Goal: Check status: Check status

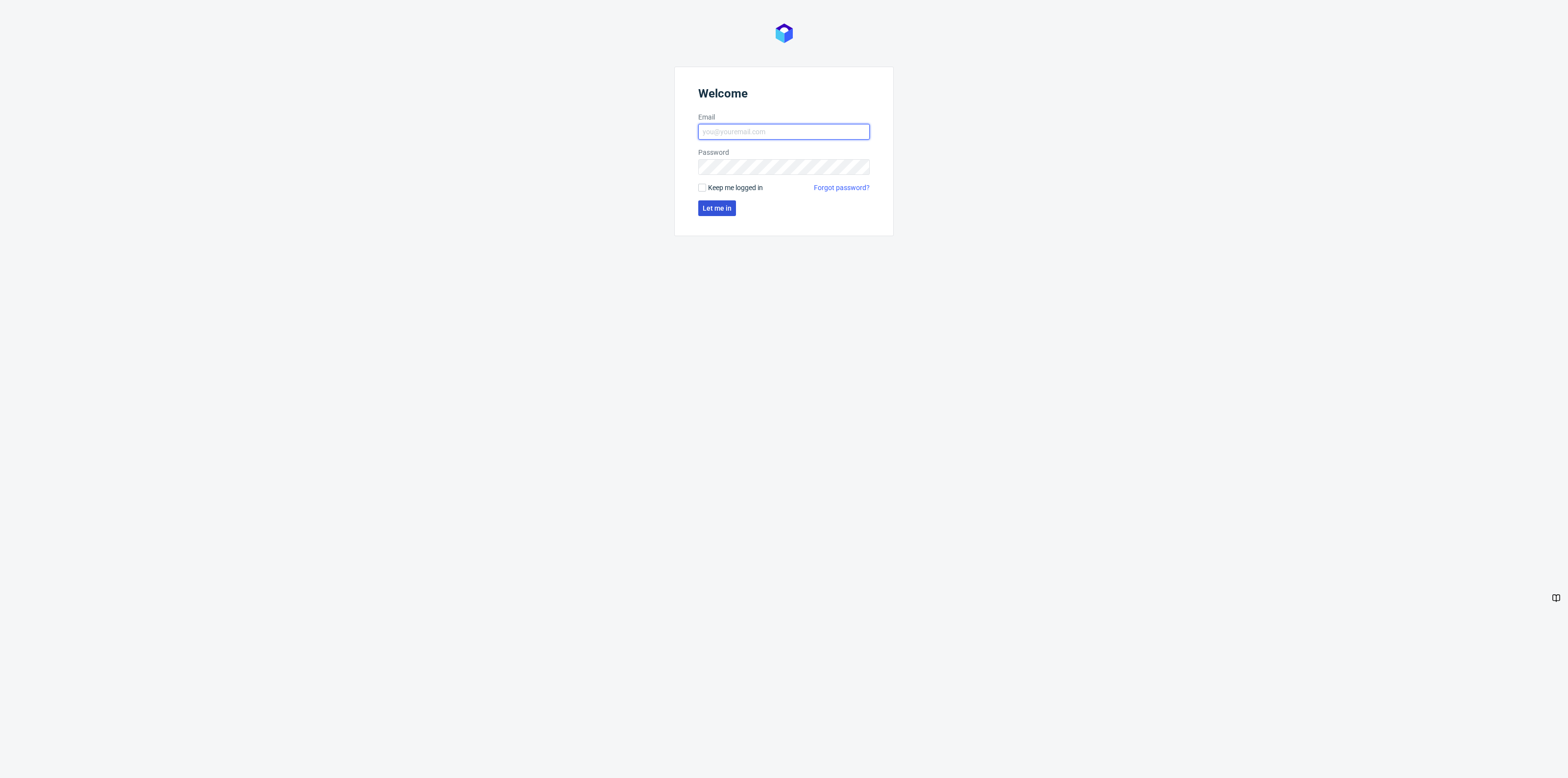
type input "[PERSON_NAME][EMAIL_ADDRESS][DOMAIN_NAME]"
click at [710, 206] on span "Let me in" at bounding box center [717, 208] width 29 height 7
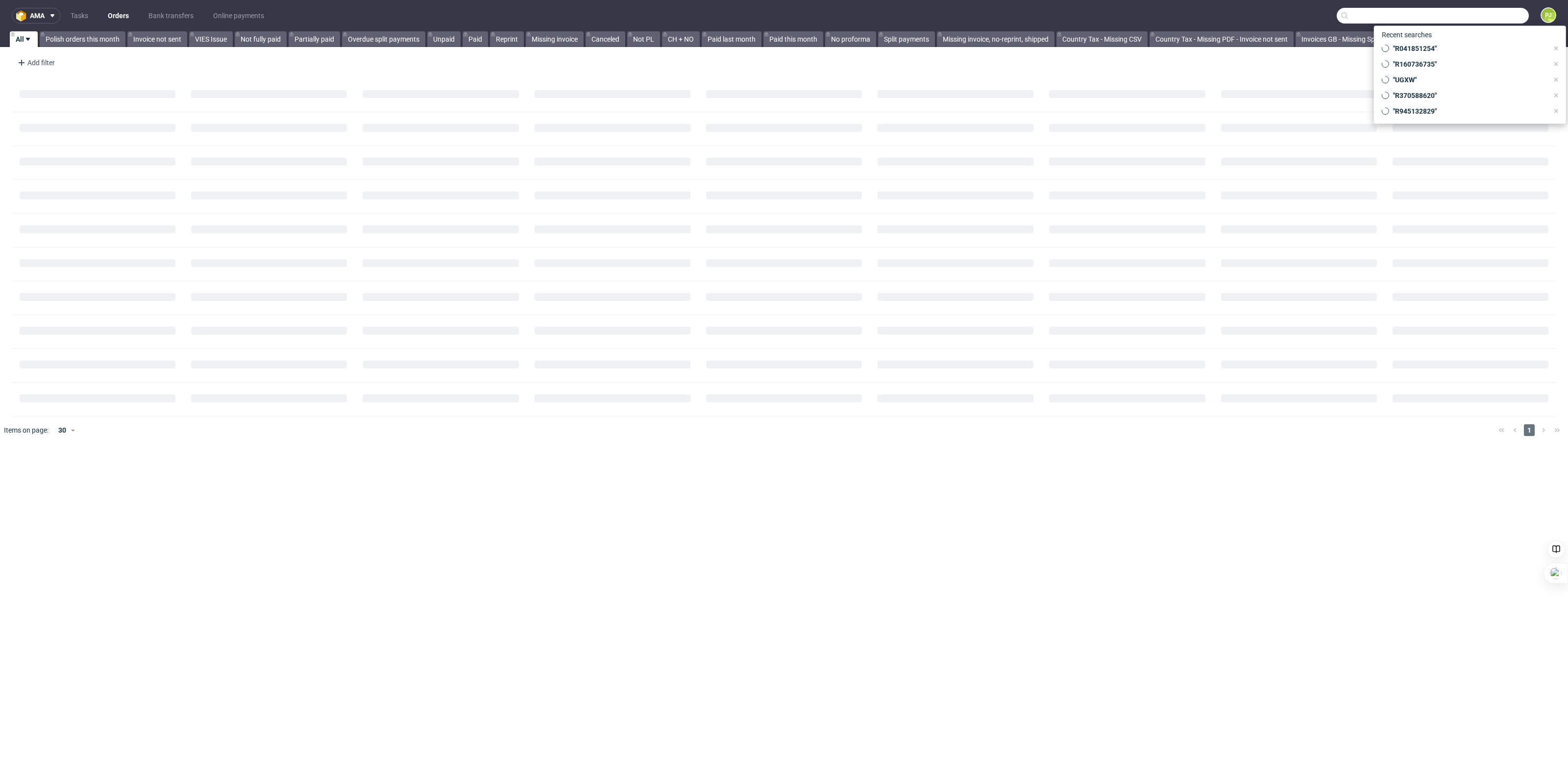
click at [1482, 13] on input "text" at bounding box center [1433, 16] width 192 height 16
paste input "FMPW"
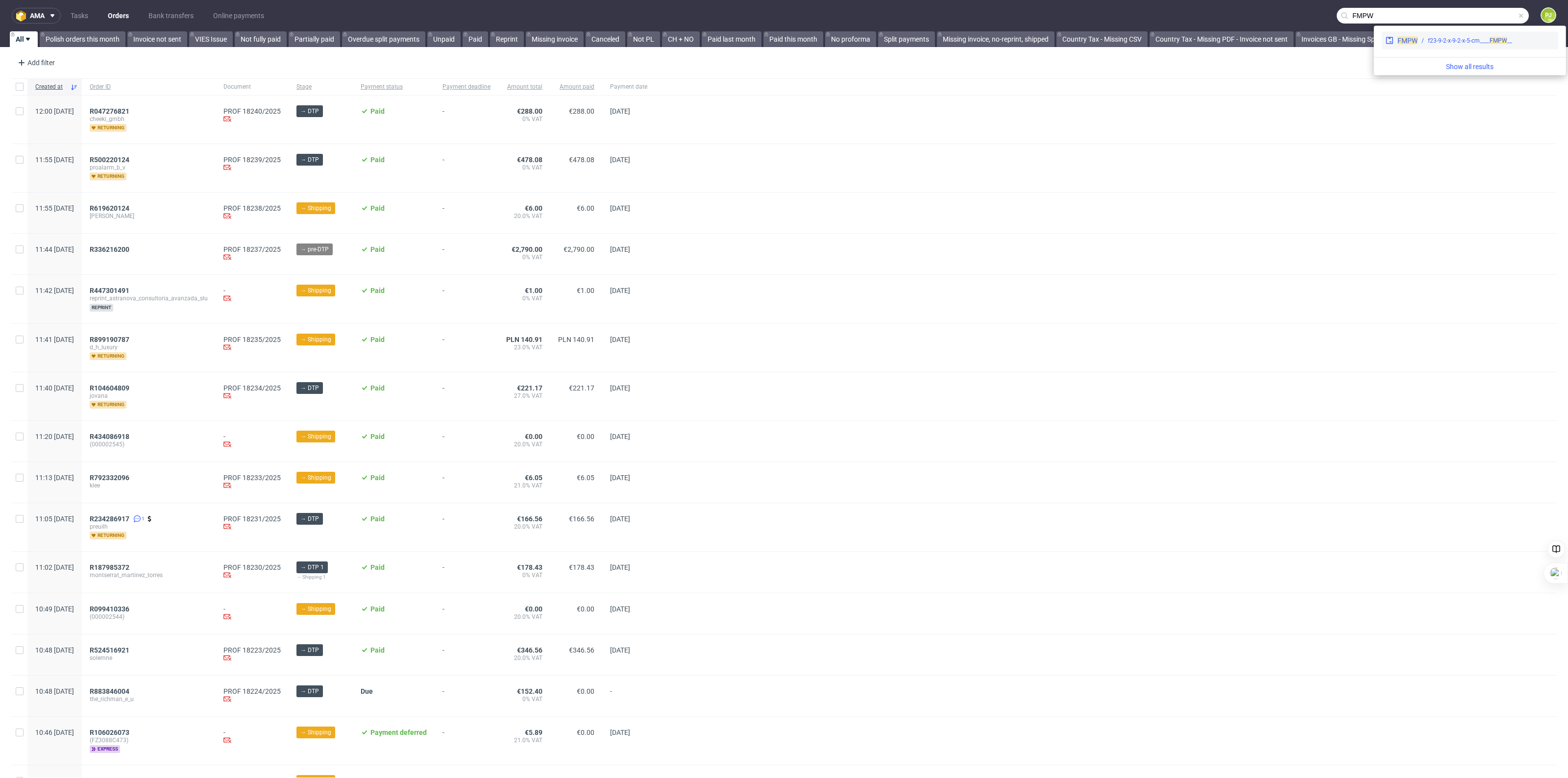
type input "FMPW"
click at [1403, 41] on span "FMPW" at bounding box center [1407, 41] width 20 height 8
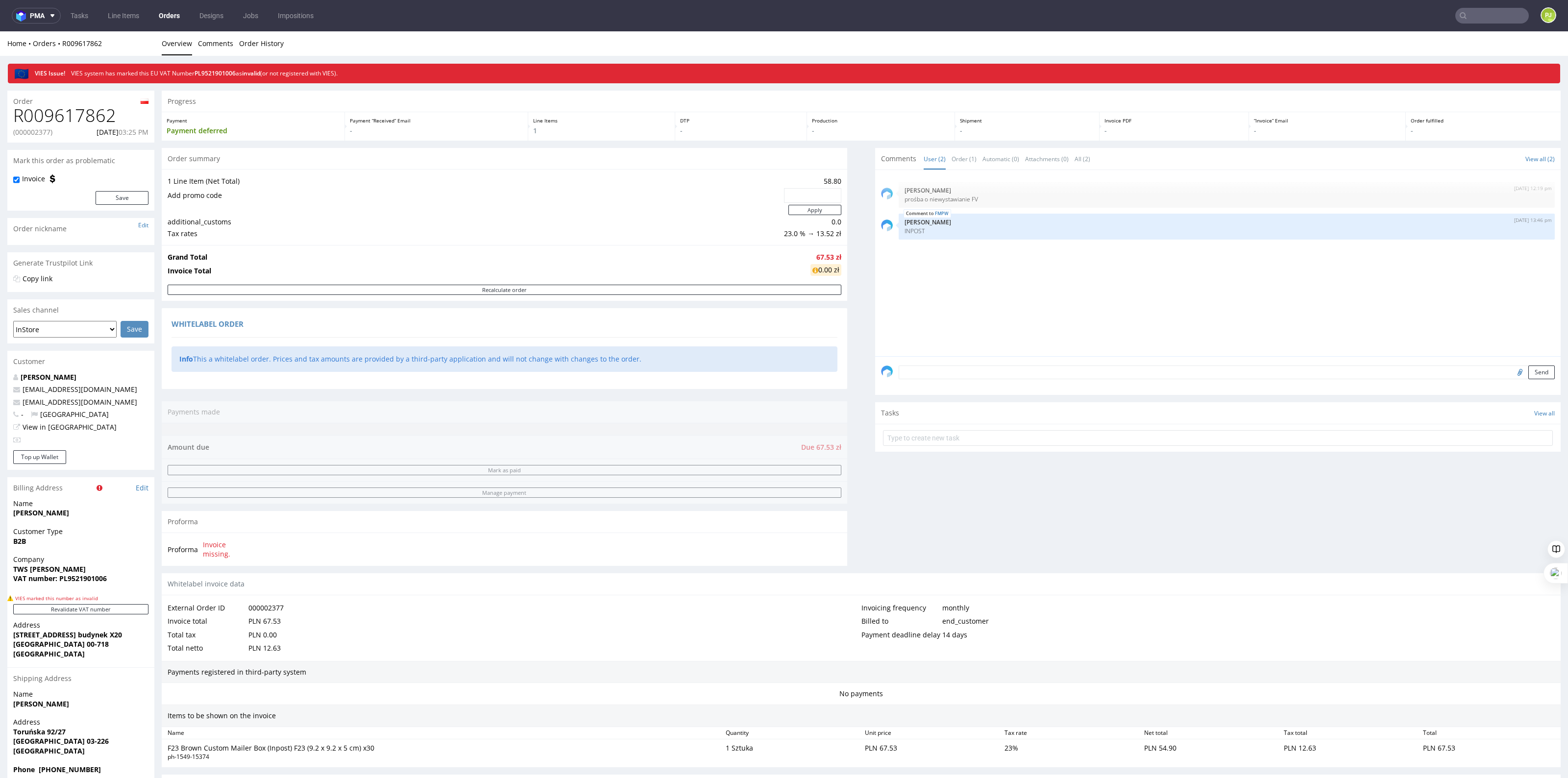
click at [639, 635] on div "Total tax PLN 0.00" at bounding box center [514, 635] width 694 height 14
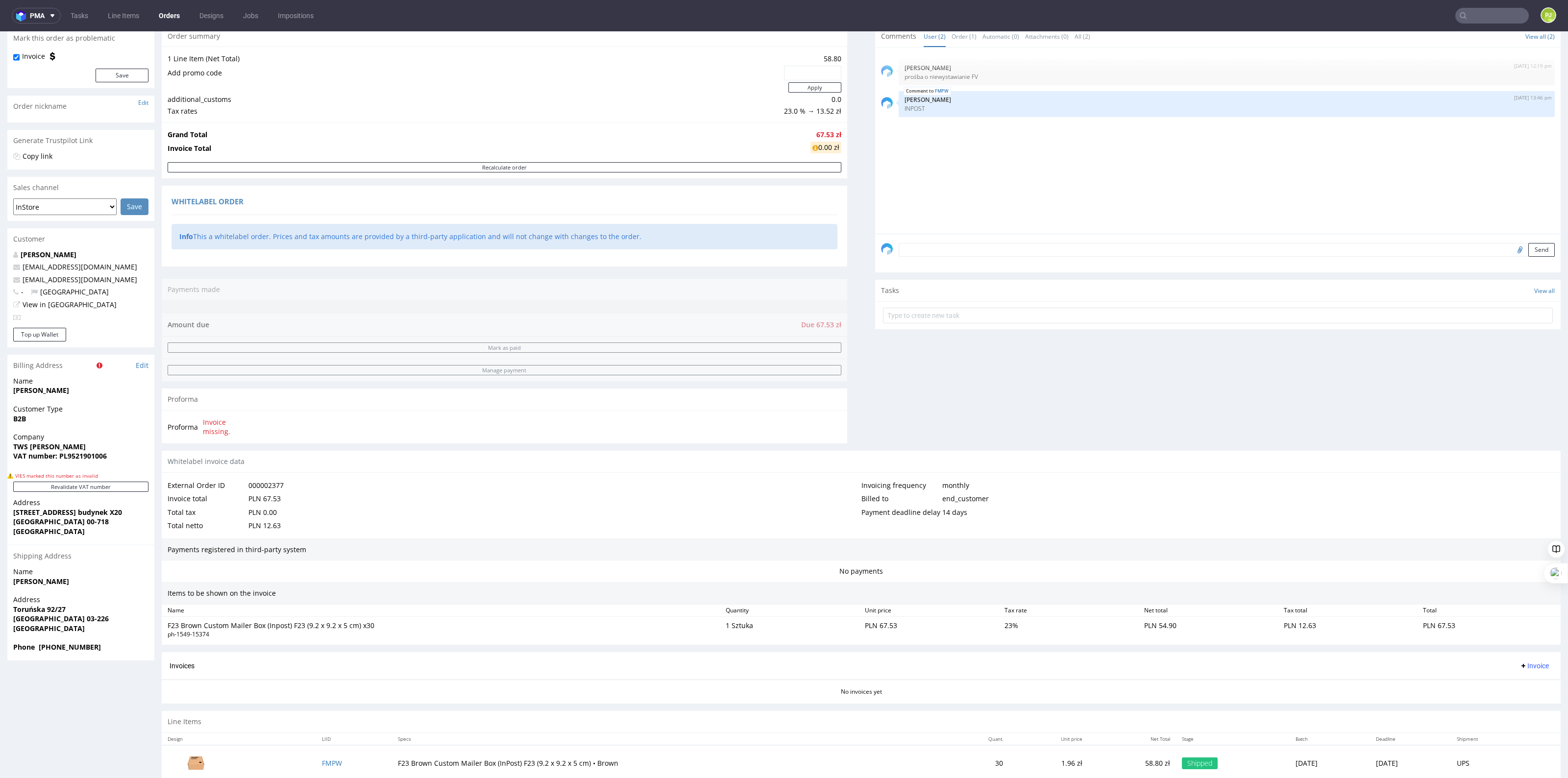
scroll to position [147, 0]
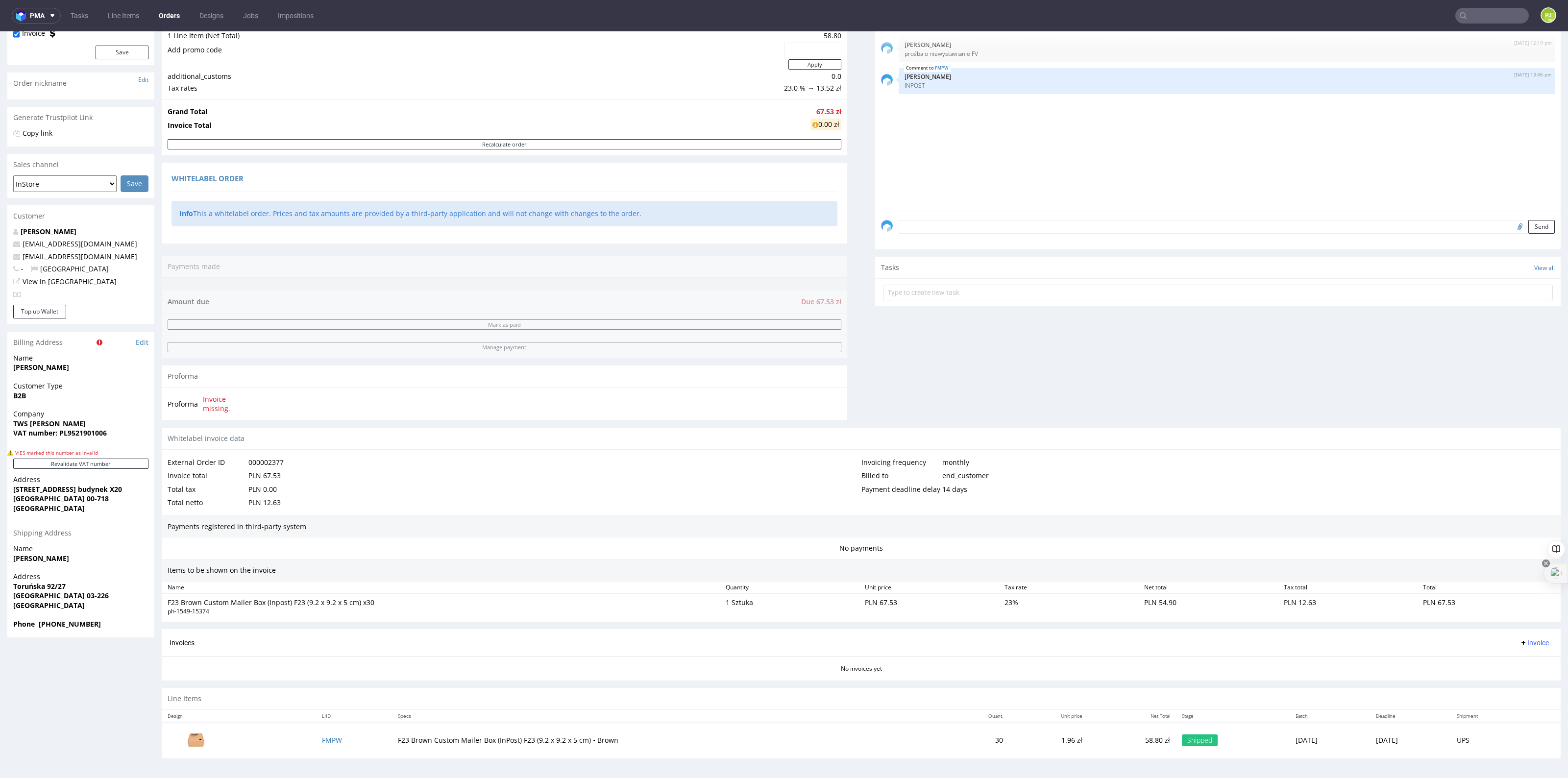
click at [976, 387] on div "Comments User (2) Order (1) Automatic (0) Attachments (0) All (2) View all (2) …" at bounding box center [1217, 215] width 685 height 425
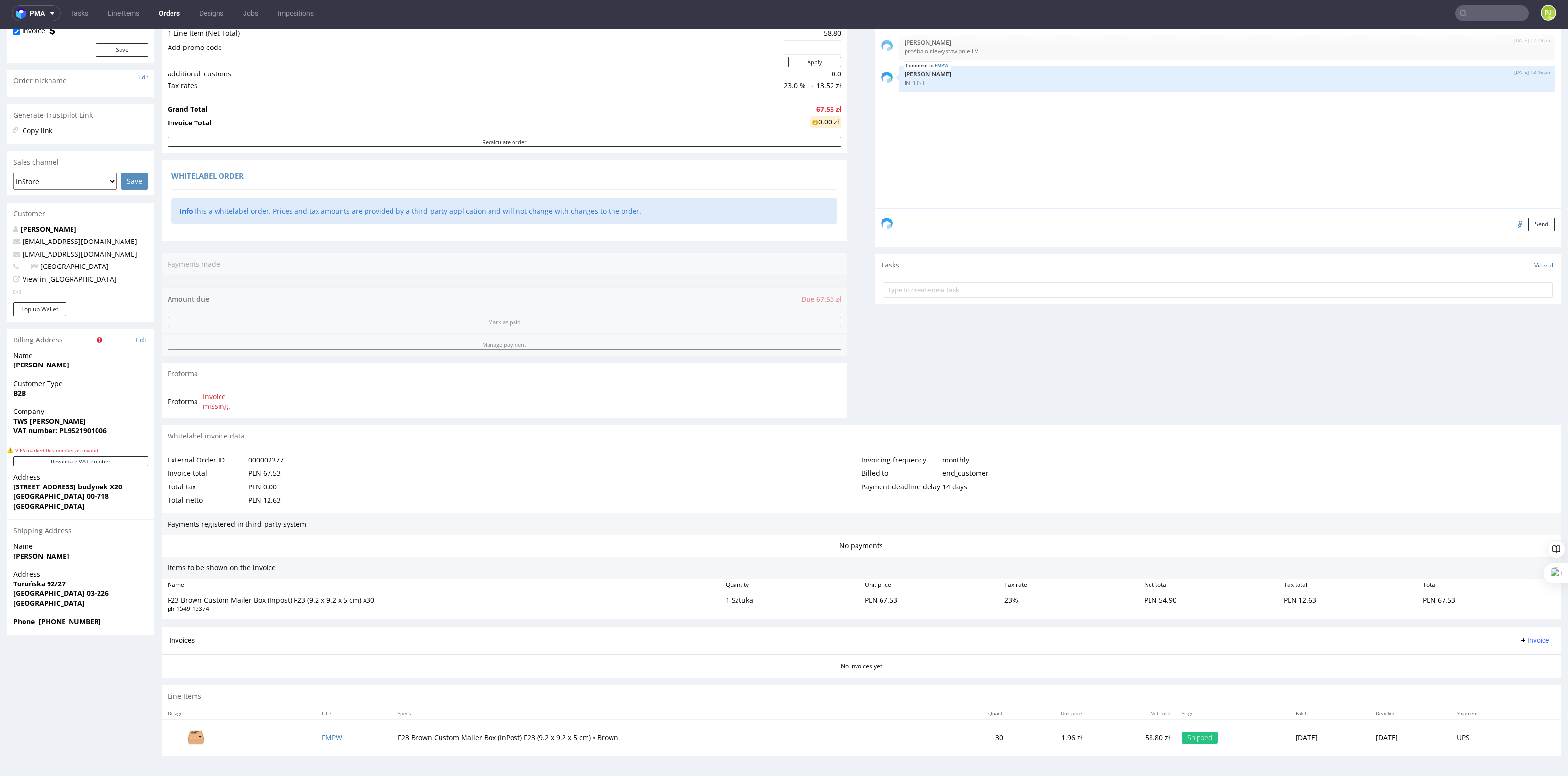
scroll to position [0, 0]
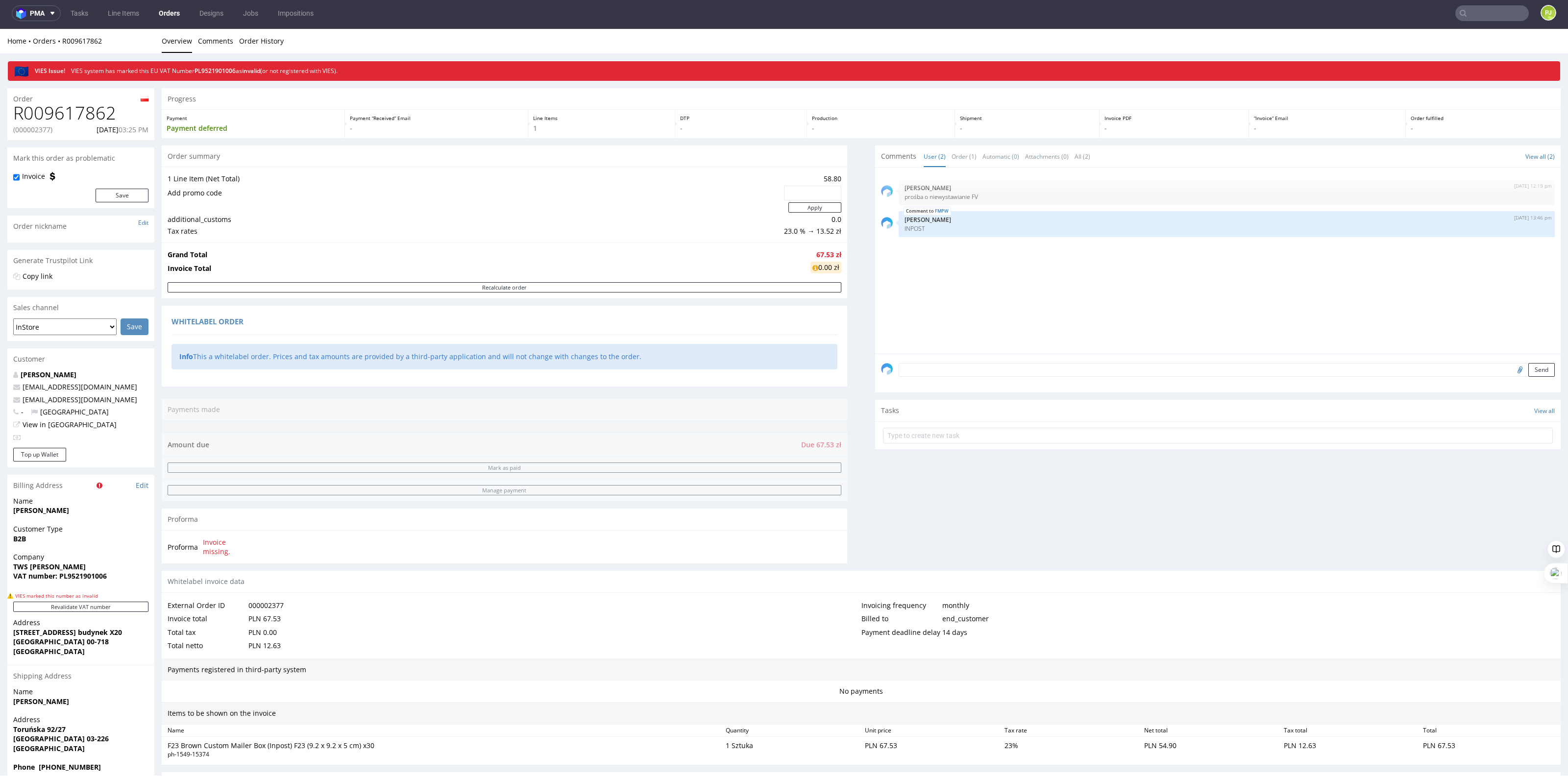
click at [541, 633] on div "Total tax PLN 0.00" at bounding box center [514, 632] width 694 height 14
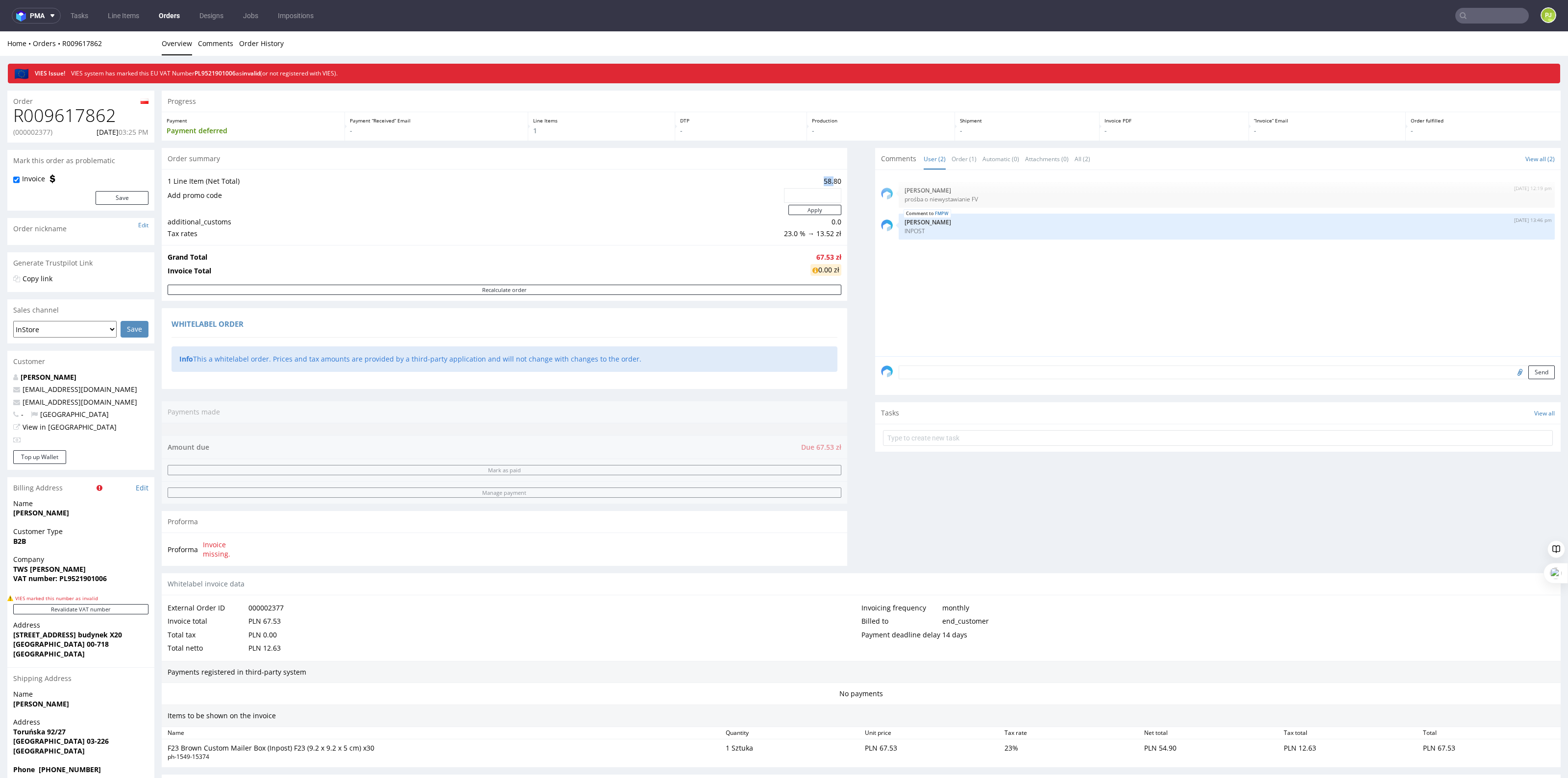
drag, startPoint x: 813, startPoint y: 186, endPoint x: 826, endPoint y: 182, distance: 13.6
click at [826, 182] on td "58.80" at bounding box center [812, 182] width 60 height 12
click at [816, 259] on strong "67.53 zł" at bounding box center [828, 257] width 25 height 9
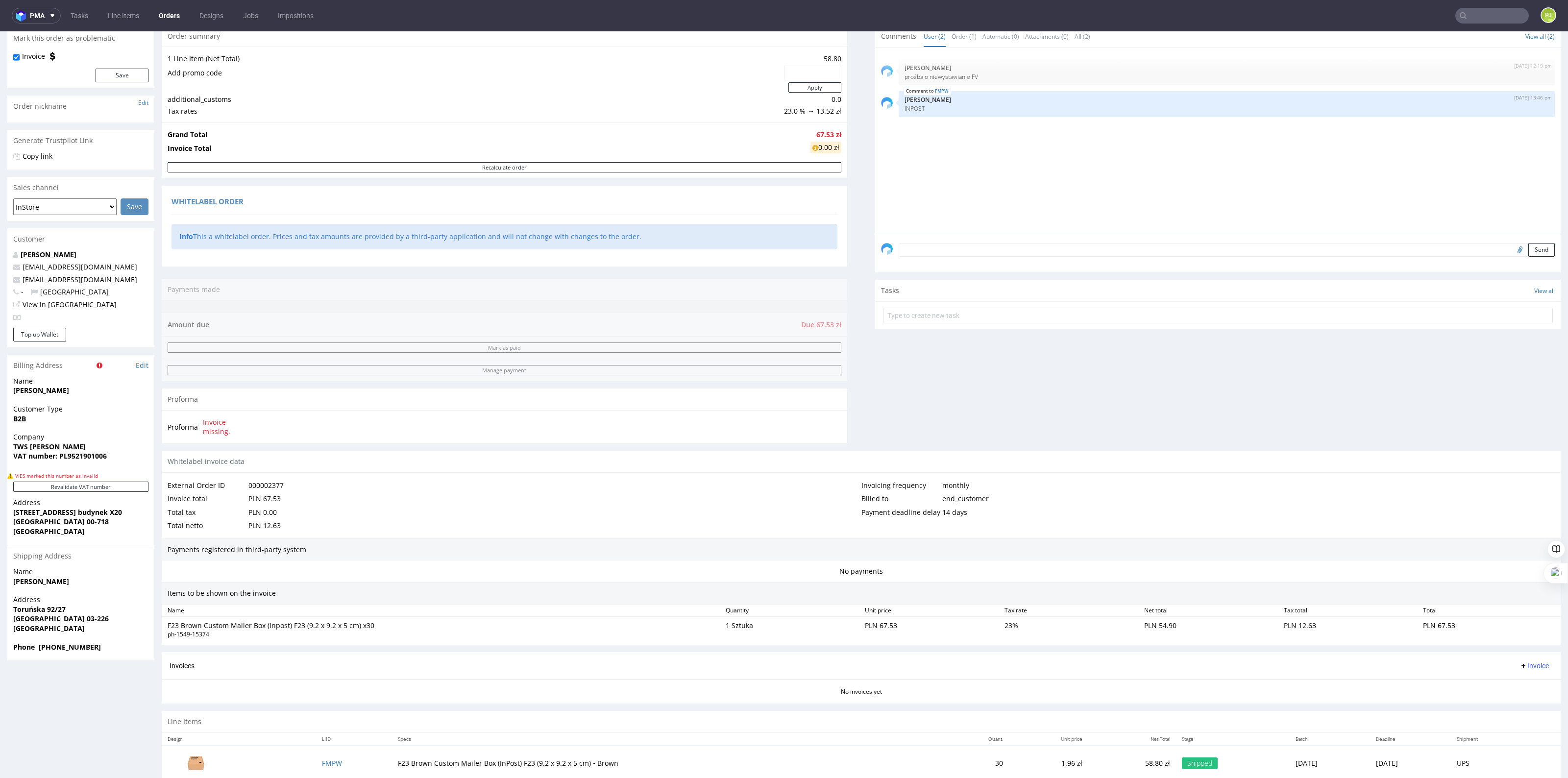
scroll to position [61, 0]
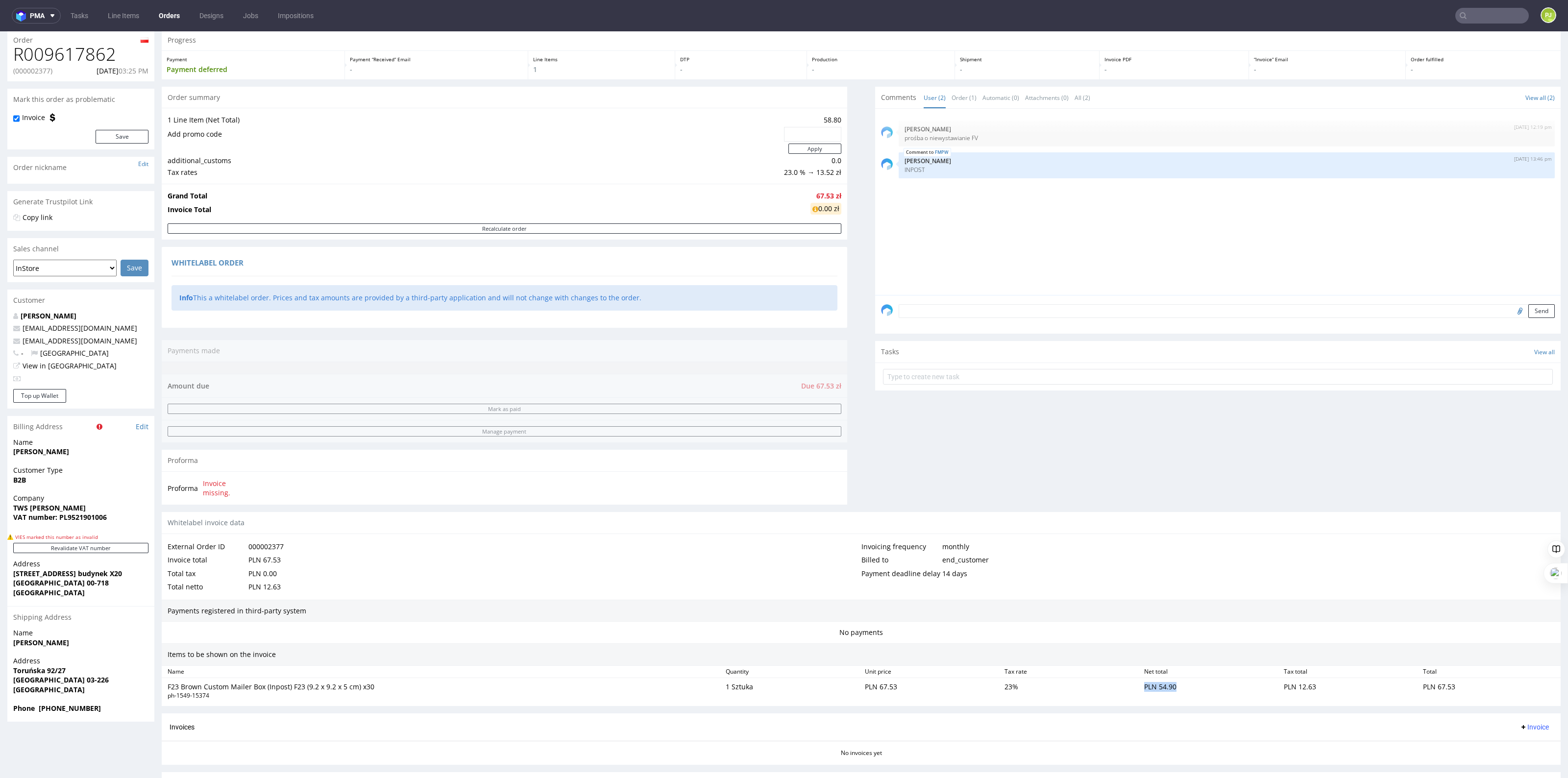
drag, startPoint x: 1130, startPoint y: 692, endPoint x: 1151, endPoint y: 630, distance: 65.5
click at [1189, 690] on div "PLN 54.90" at bounding box center [1210, 690] width 139 height 21
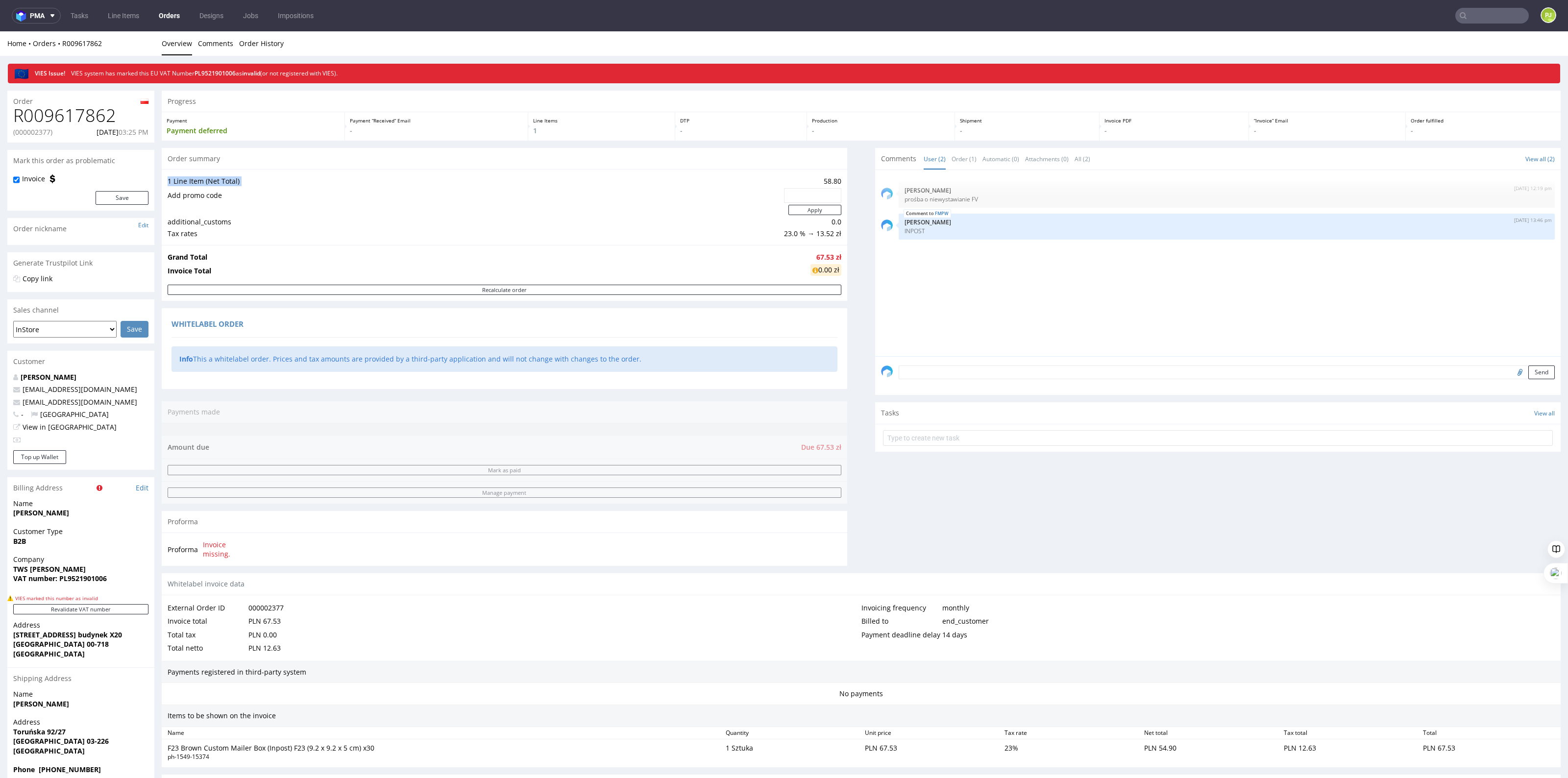
drag, startPoint x: 804, startPoint y: 185, endPoint x: 839, endPoint y: 182, distance: 35.1
click at [839, 182] on div "Progress Payment Payment deferred Payment “Received” Email - Line Items 1 DTP -…" at bounding box center [861, 501] width 1399 height 821
click at [806, 187] on td "58.80" at bounding box center [812, 182] width 60 height 12
drag, startPoint x: 813, startPoint y: 180, endPoint x: 830, endPoint y: 180, distance: 17.0
click at [830, 180] on td "58.80" at bounding box center [812, 182] width 60 height 12
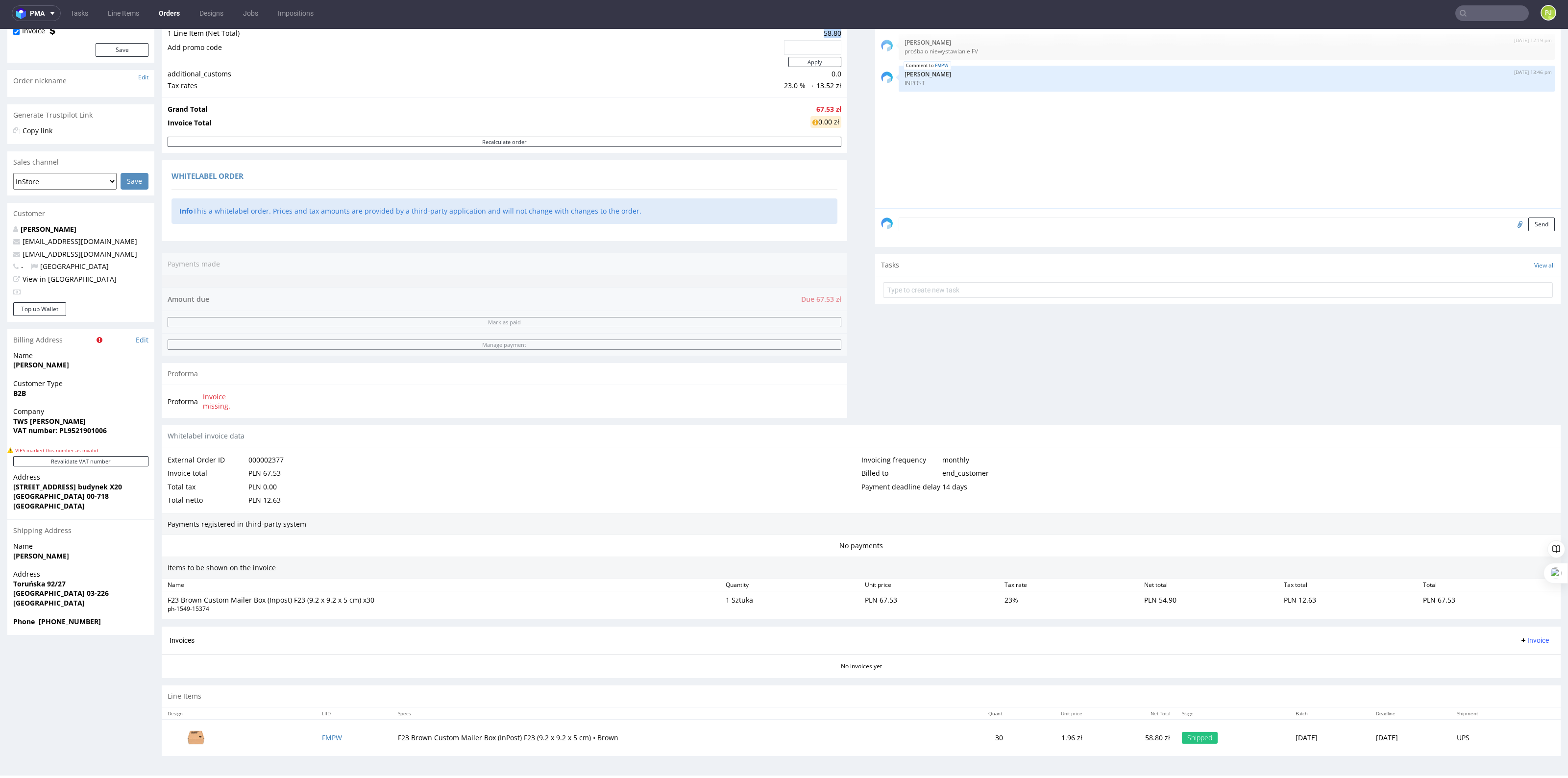
scroll to position [86, 0]
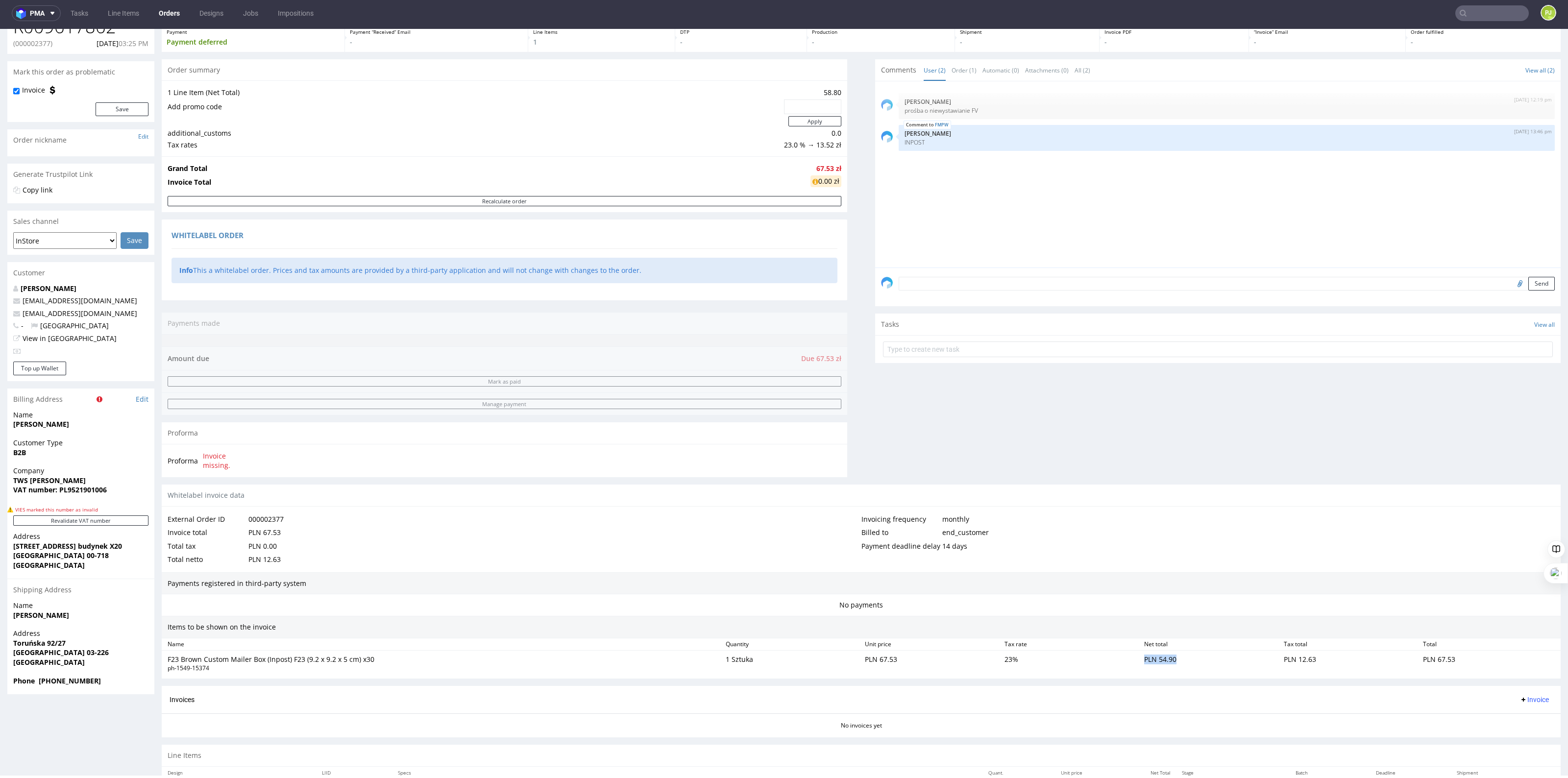
drag, startPoint x: 1134, startPoint y: 661, endPoint x: 1182, endPoint y: 665, distance: 48.2
click at [1182, 665] on div "PLN 54.90" at bounding box center [1210, 663] width 139 height 21
drag, startPoint x: 1269, startPoint y: 659, endPoint x: 1334, endPoint y: 661, distance: 65.0
click at [1334, 661] on div "PLN 12.63" at bounding box center [1349, 663] width 139 height 21
drag, startPoint x: 1411, startPoint y: 661, endPoint x: 1458, endPoint y: 665, distance: 47.2
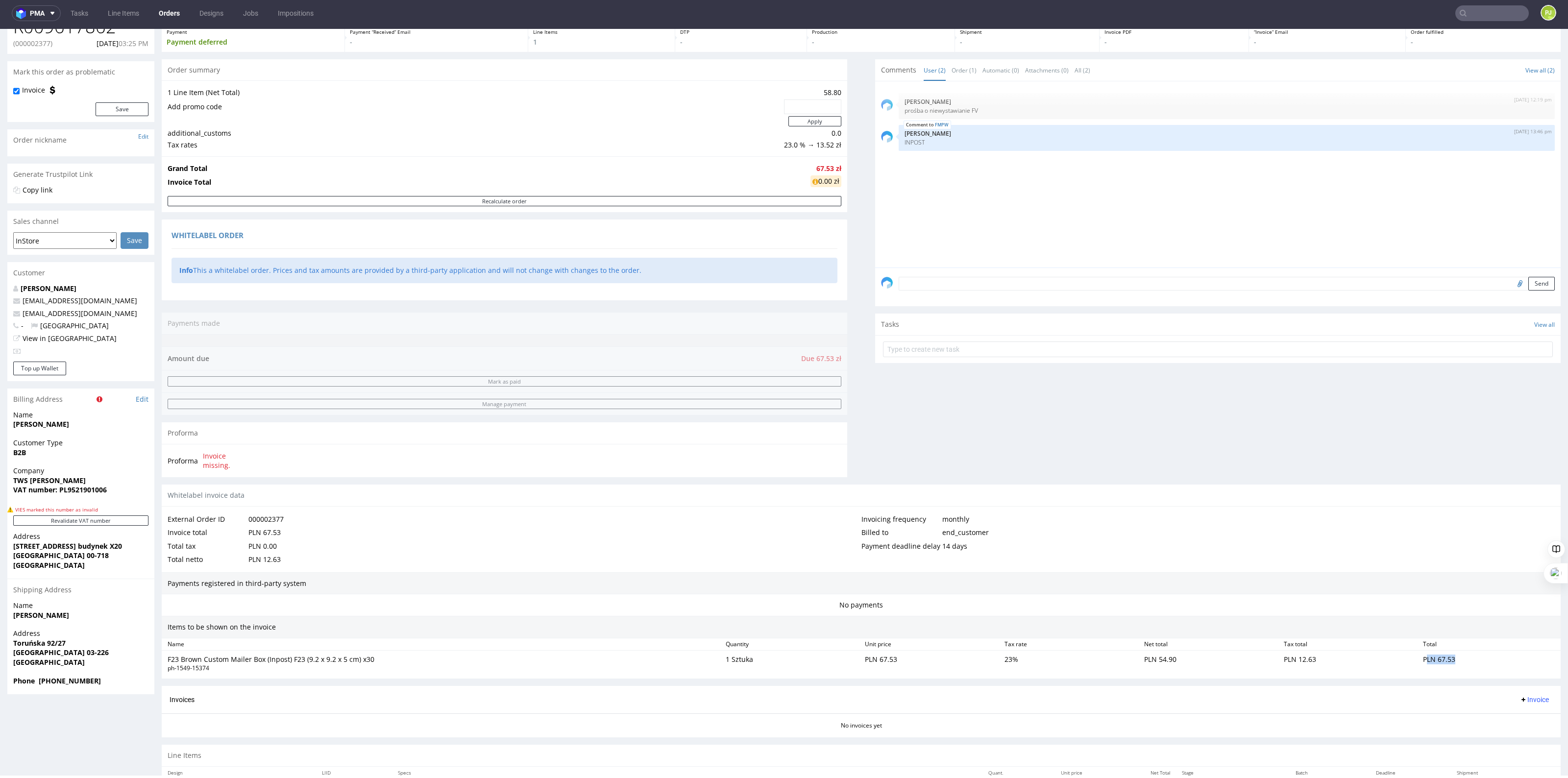
click at [1458, 665] on div "PLN 67.53" at bounding box center [1488, 663] width 139 height 21
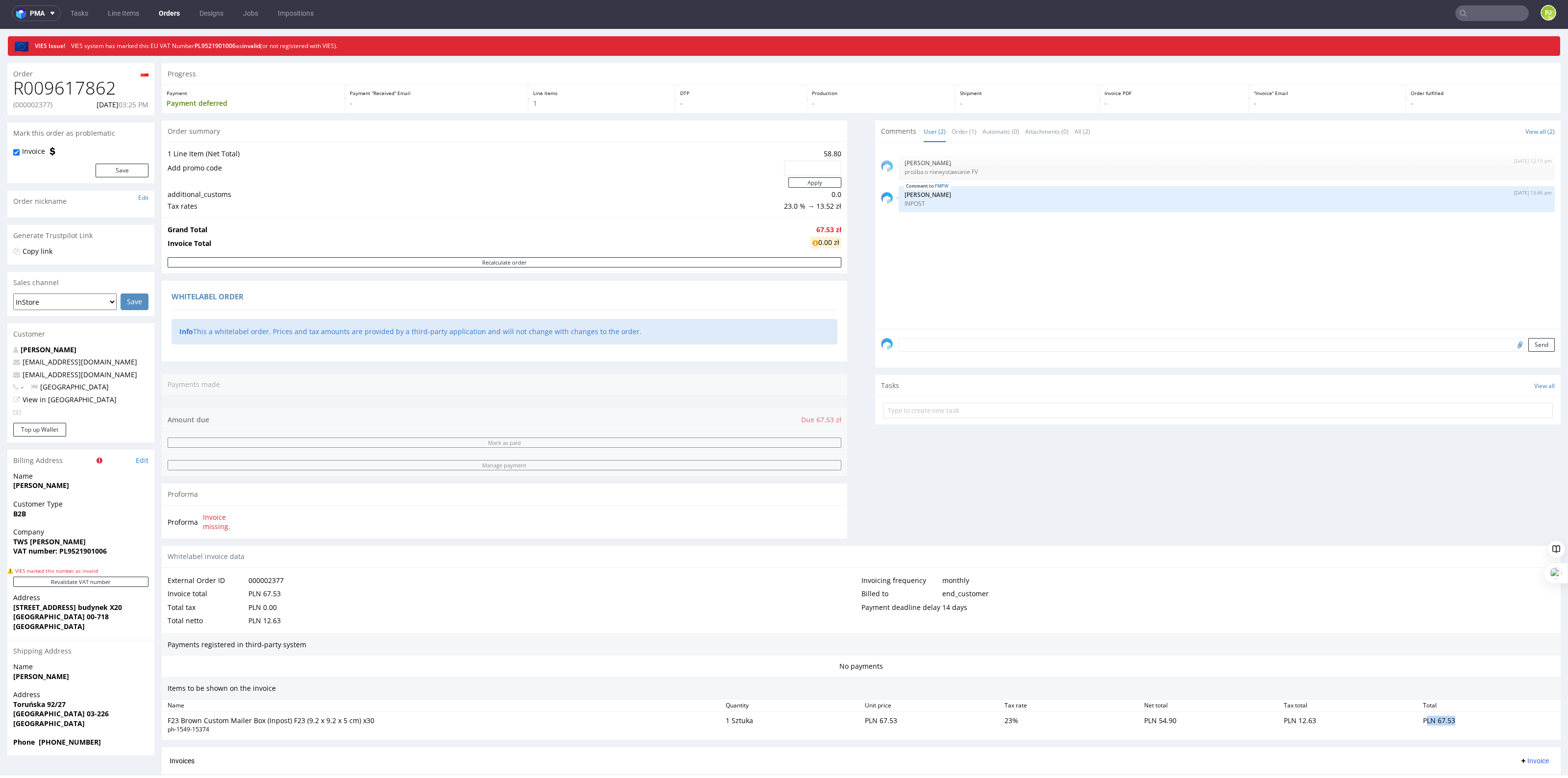
scroll to position [0, 0]
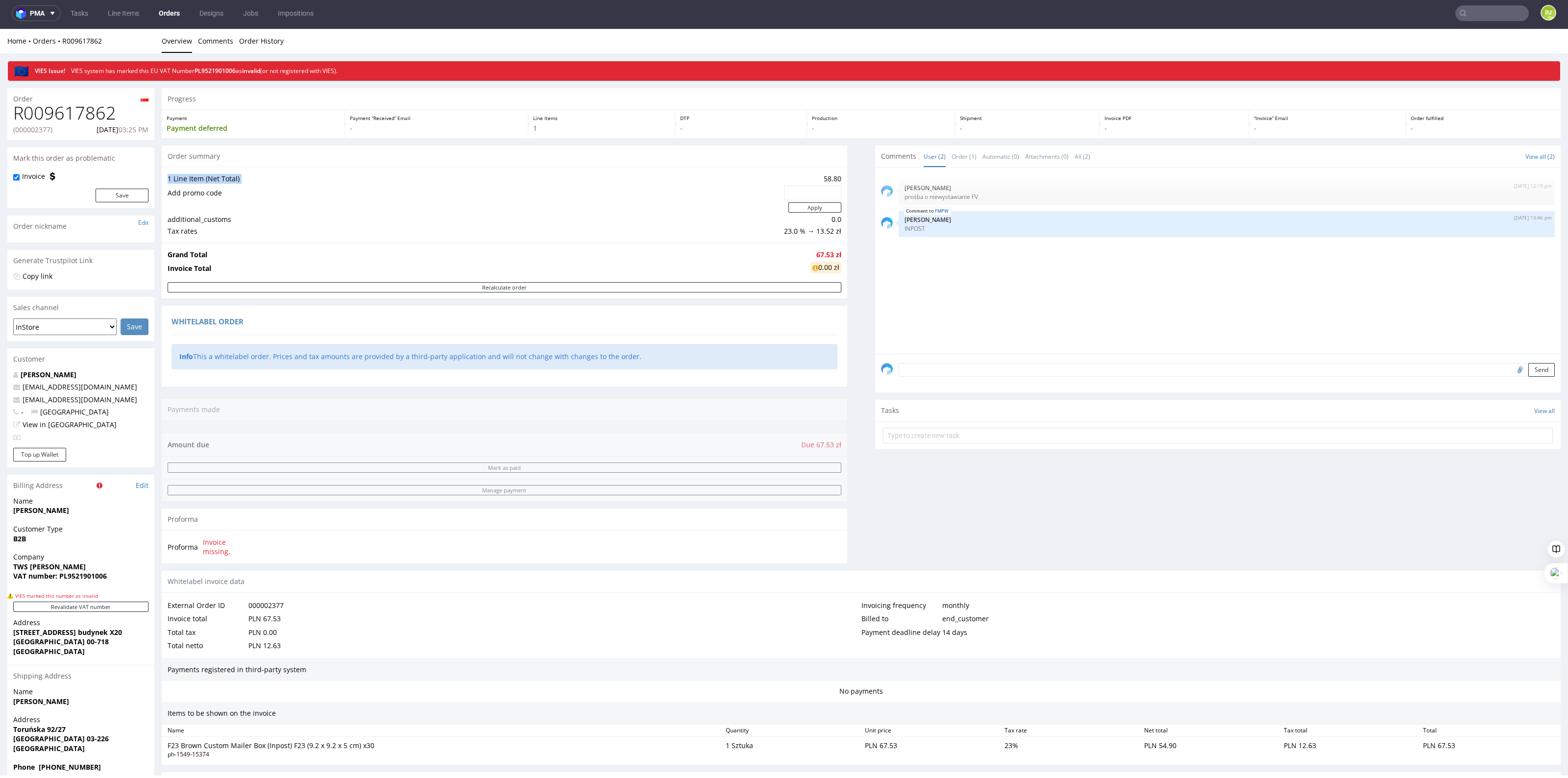
drag, startPoint x: 830, startPoint y: 176, endPoint x: 848, endPoint y: 174, distance: 18.1
click at [848, 174] on div "Progress Payment Payment deferred Payment “Received” Email - Line Items 1 DTP -…" at bounding box center [861, 499] width 1399 height 821
click at [816, 239] on div "1 Line Item (Net Total) 58.80 Add promo code Apply additional_customs 0.0 Tax r…" at bounding box center [504, 204] width 685 height 76
click at [815, 233] on td "23.0 % → 13.52 zł" at bounding box center [812, 231] width 60 height 12
drag, startPoint x: 808, startPoint y: 254, endPoint x: 816, endPoint y: 258, distance: 8.9
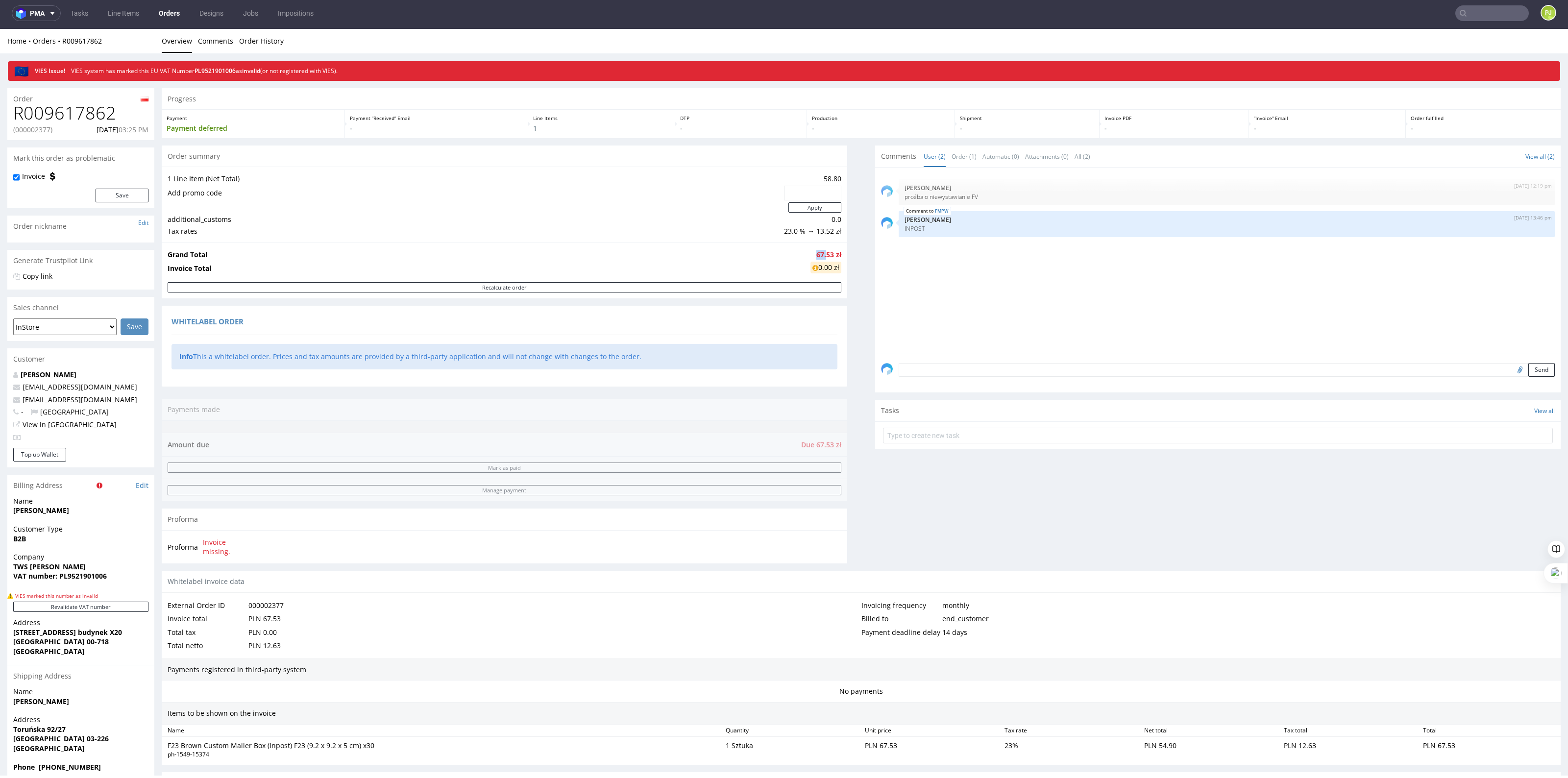
click at [816, 258] on strong "67.53 zł" at bounding box center [828, 254] width 25 height 9
click at [695, 262] on td "Invoice Total" at bounding box center [487, 268] width 640 height 16
